Goal: Task Accomplishment & Management: Manage account settings

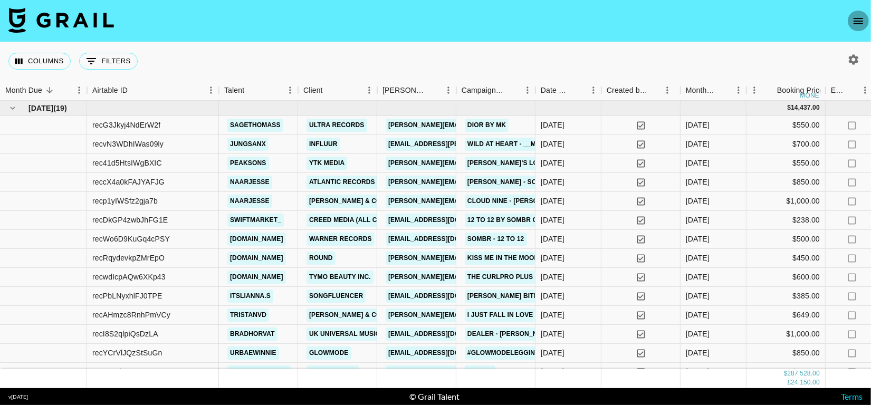
click at [858, 15] on icon "open drawer" at bounding box center [858, 21] width 13 height 13
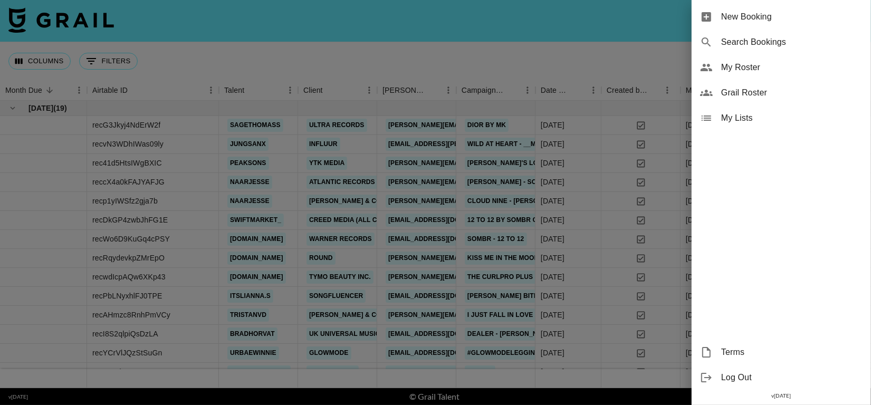
click at [777, 70] on span "My Roster" at bounding box center [791, 67] width 141 height 13
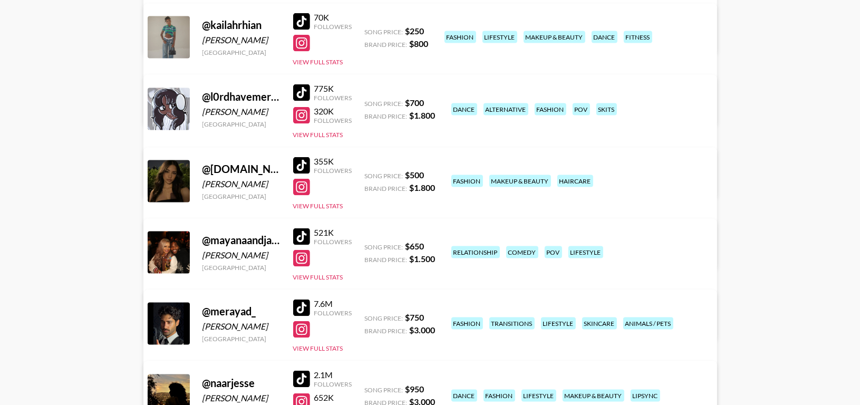
scroll to position [1148, 0]
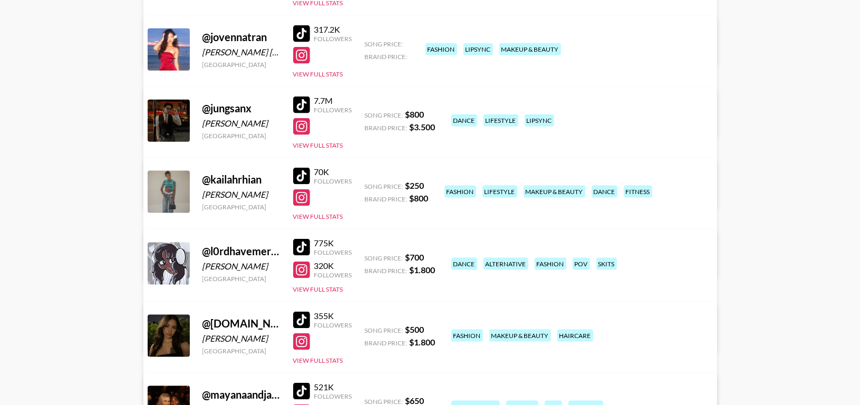
click at [500, 114] on link "View/Edit Details" at bounding box center [331, 119] width 338 height 11
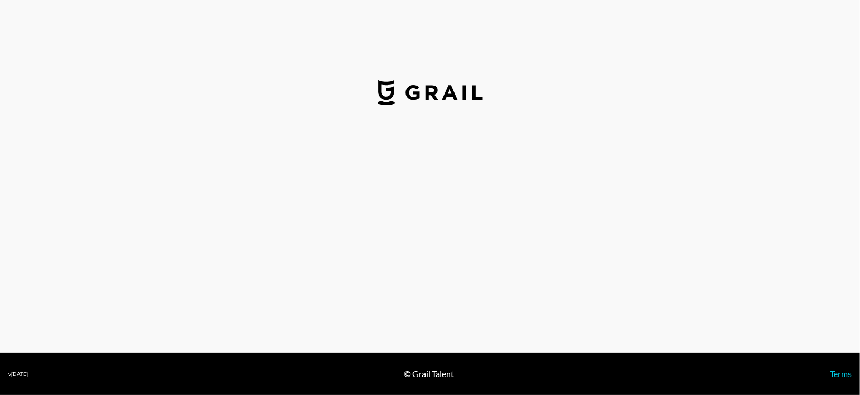
select select "USD"
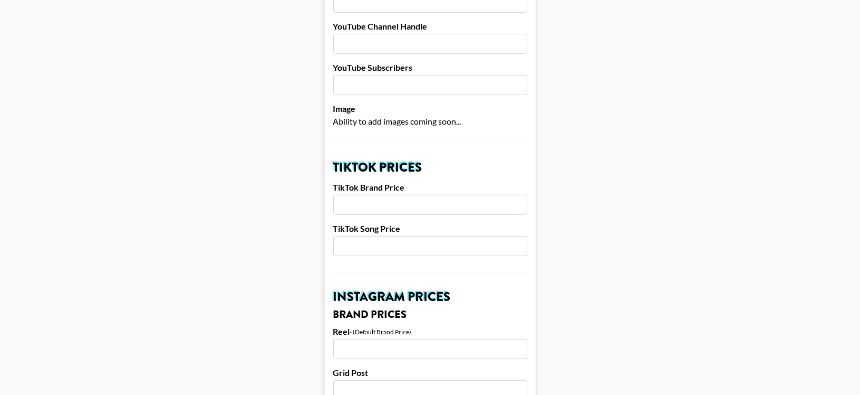
scroll to position [277, 0]
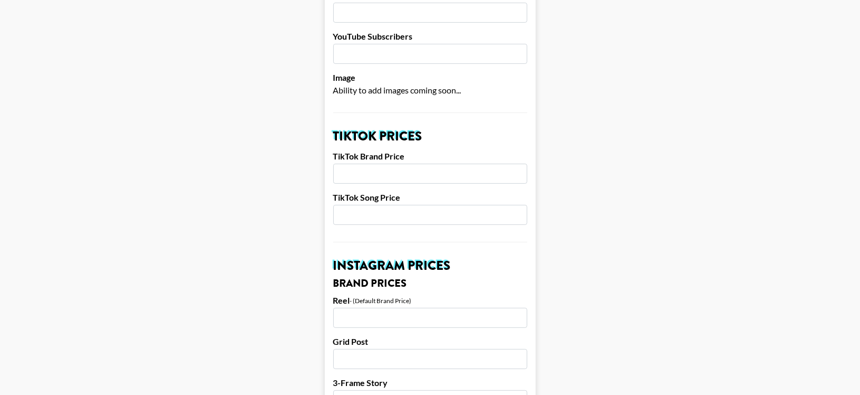
click at [376, 164] on input "number" at bounding box center [430, 174] width 194 height 20
type input "1500"
click at [378, 205] on input "number" at bounding box center [430, 215] width 194 height 20
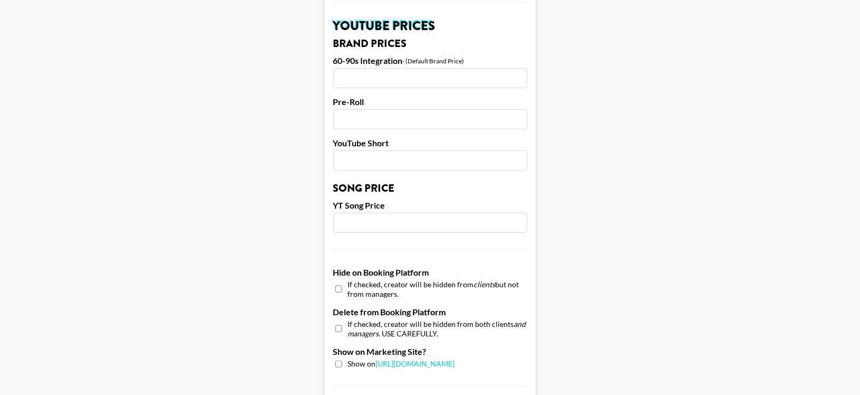
scroll to position [1036, 0]
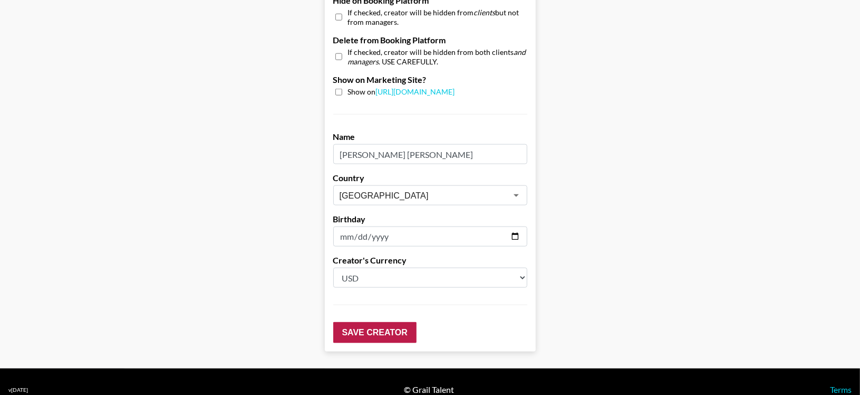
type input "550"
click at [363, 322] on input "Save Creator" at bounding box center [374, 332] width 83 height 21
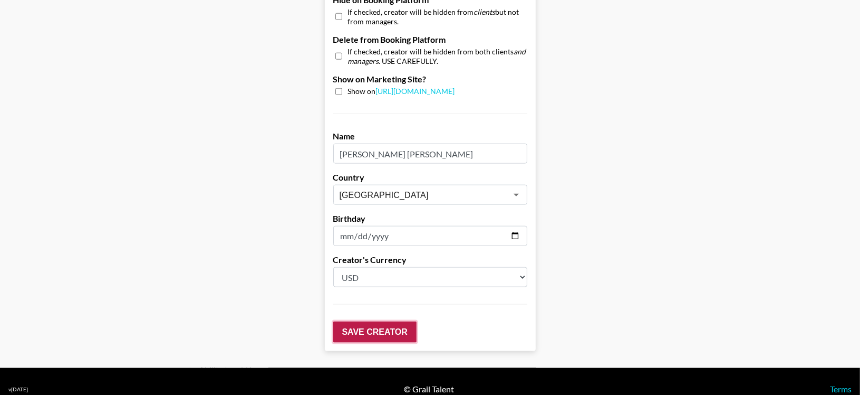
click at [372, 321] on input "Save Creator" at bounding box center [374, 331] width 83 height 21
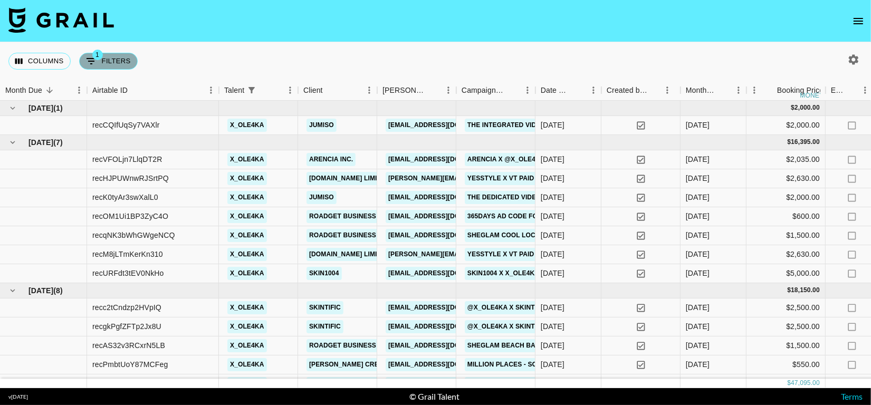
click at [106, 62] on button "1 Filters" at bounding box center [108, 61] width 59 height 17
select select "talentName"
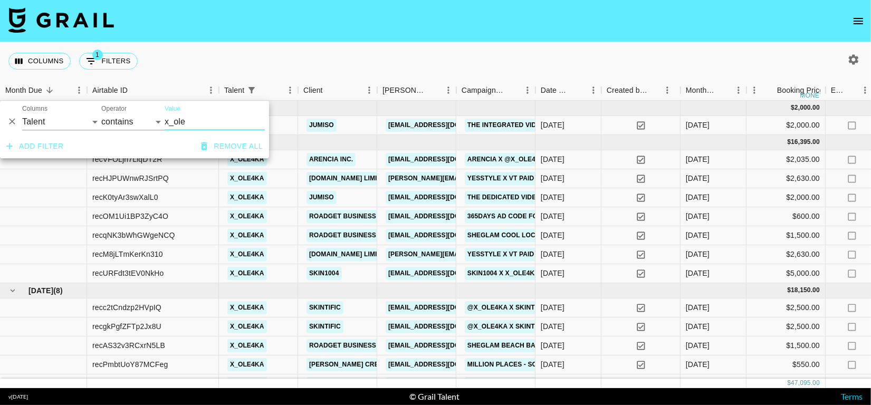
click at [198, 121] on input "x_ole" at bounding box center [215, 121] width 100 height 17
type input "x"
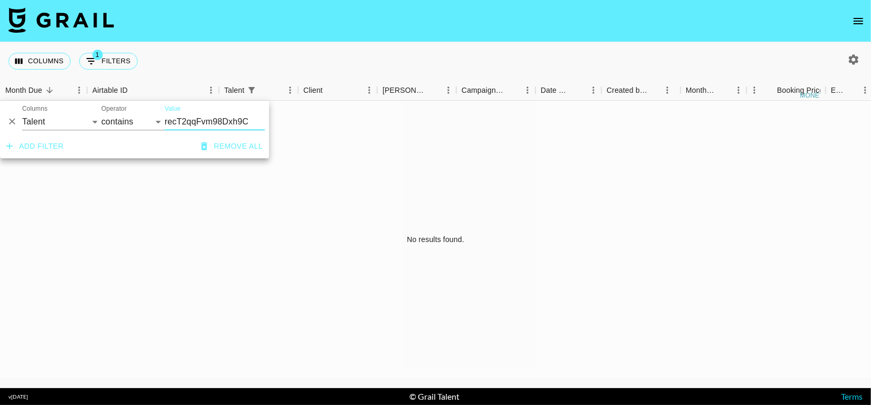
type input "recT2qqFvm98Dxh9C"
click at [49, 120] on select "Grail Platform ID Airtable ID Talent Manager Client [PERSON_NAME] Campaign (Typ…" at bounding box center [61, 121] width 79 height 17
select select "airtableId"
click at [22, 113] on select "Grail Platform ID Airtable ID Talent Manager Client [PERSON_NAME] Campaign (Typ…" at bounding box center [61, 121] width 79 height 17
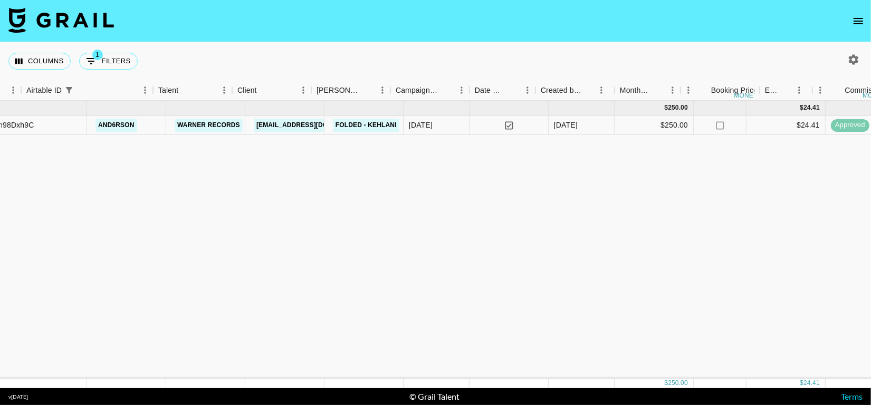
scroll to position [0, 66]
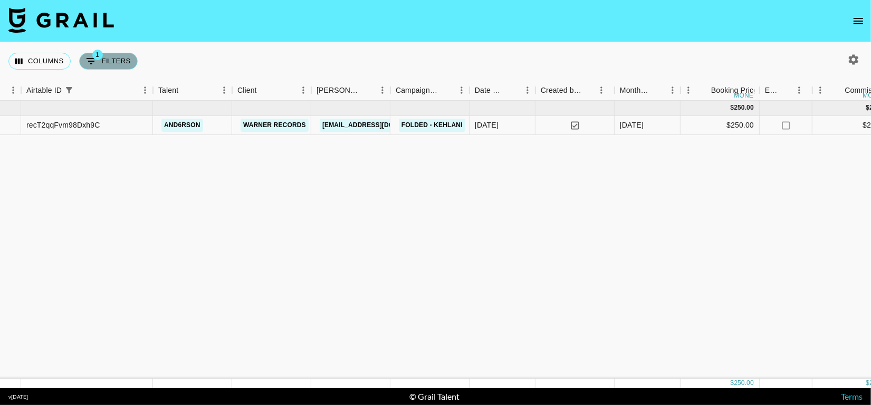
click at [101, 55] on span "1" at bounding box center [97, 55] width 11 height 11
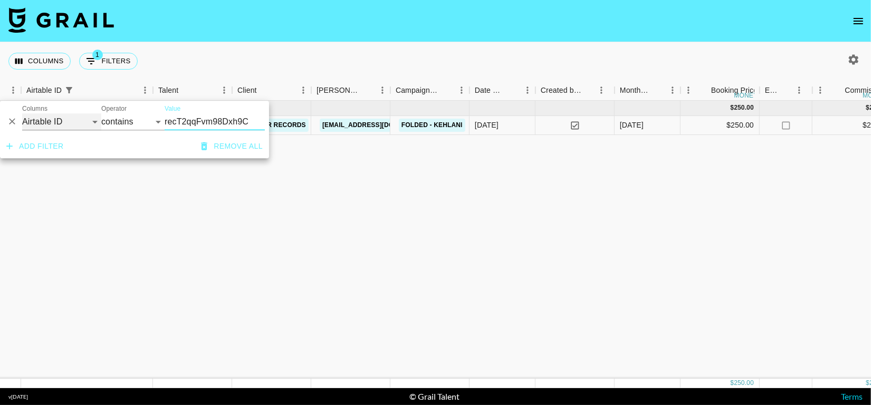
click at [73, 124] on select "Grail Platform ID Airtable ID Talent Manager Client [PERSON_NAME] Campaign (Typ…" at bounding box center [61, 121] width 79 height 17
click at [22, 113] on select "Grail Platform ID Airtable ID Talent Manager Client [PERSON_NAME] Campaign (Typ…" at bounding box center [61, 121] width 79 height 17
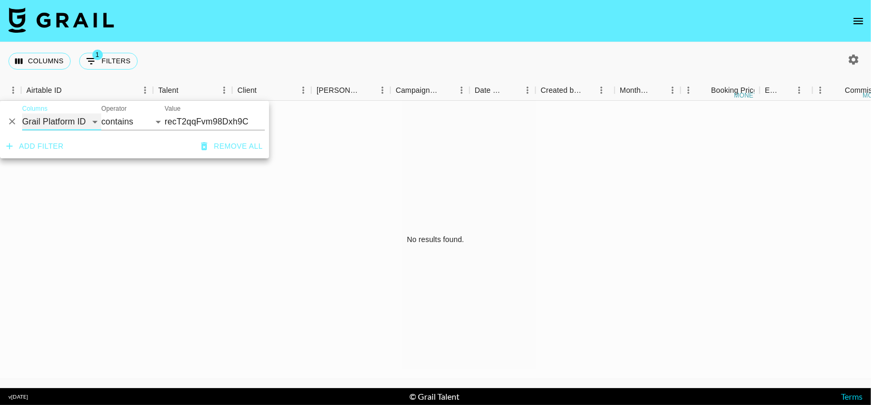
click at [68, 124] on select "Grail Platform ID Airtable ID Talent Manager Client [PERSON_NAME] Campaign (Typ…" at bounding box center [61, 121] width 79 height 17
select select "airtableId"
click at [22, 113] on select "Grail Platform ID Airtable ID Talent Manager Client [PERSON_NAME] Campaign (Typ…" at bounding box center [61, 121] width 79 height 17
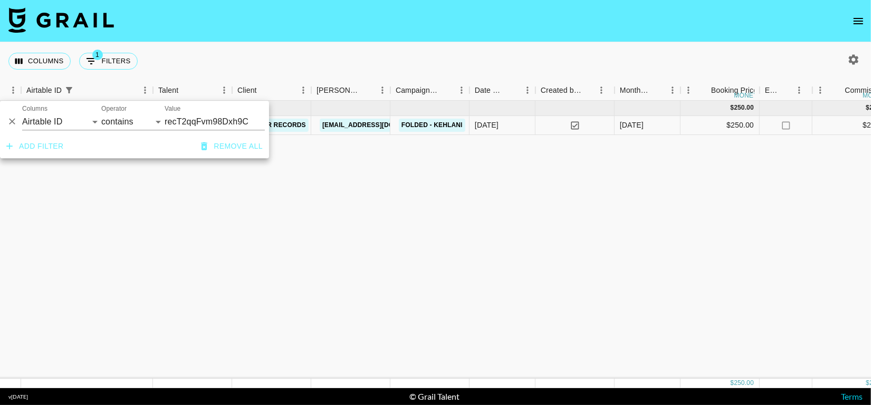
click at [246, 187] on div "[DATE] ( 1 ) $ 250.00 $ 24.41 recT2qqFvm98Dxh9C and6rson Warner Records [EMAIL_…" at bounding box center [869, 240] width 1870 height 278
